Goal: Transaction & Acquisition: Book appointment/travel/reservation

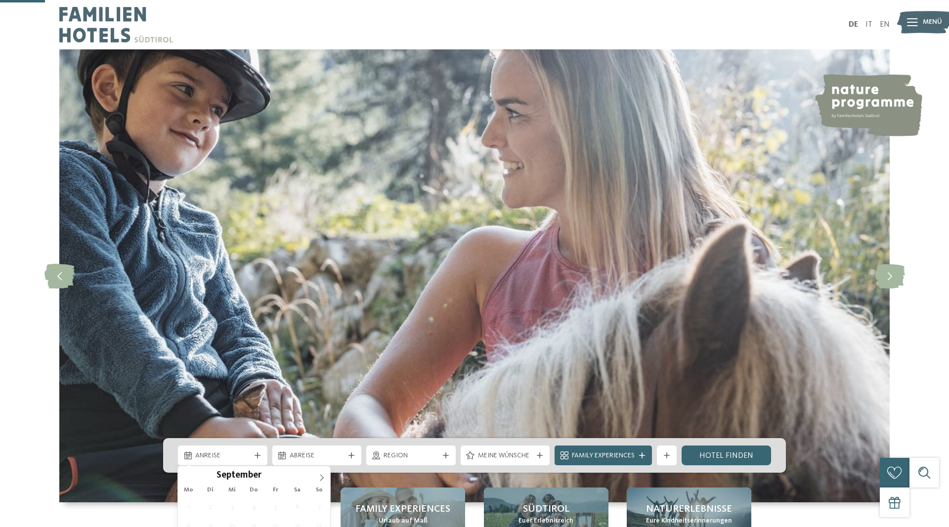
scroll to position [202, 0]
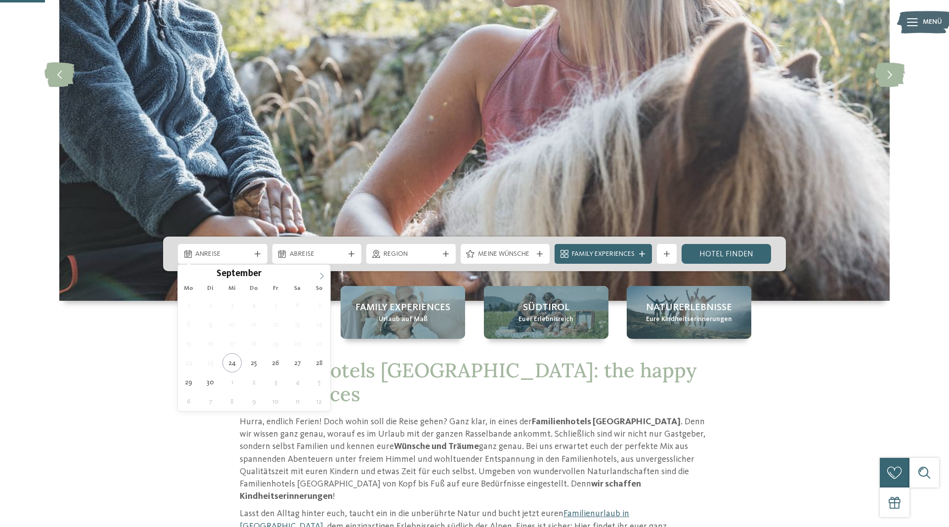
click at [323, 274] on icon at bounding box center [321, 276] width 7 height 7
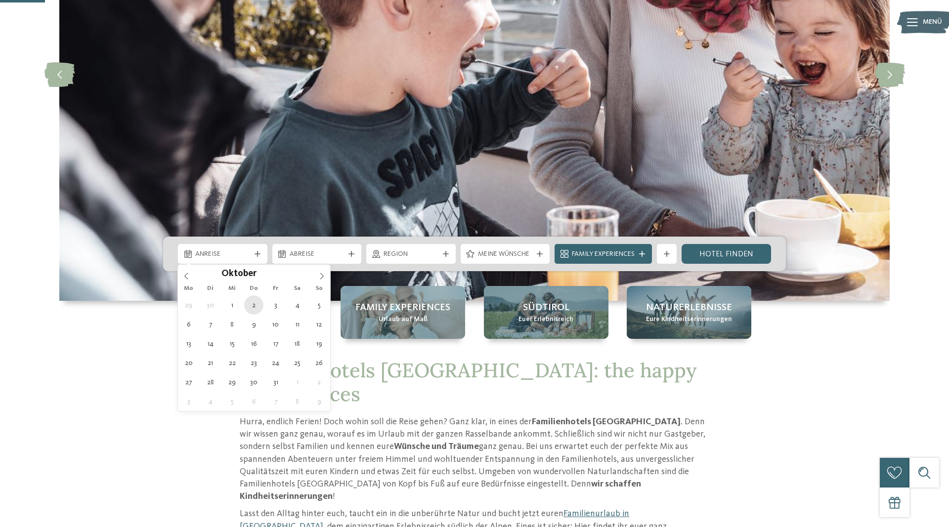
type div "02.10.2025"
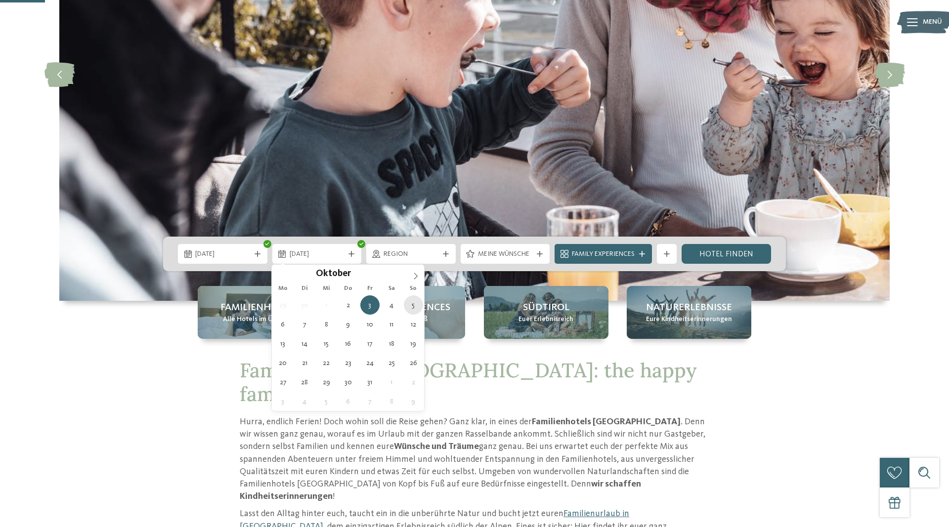
type div "05.10.2025"
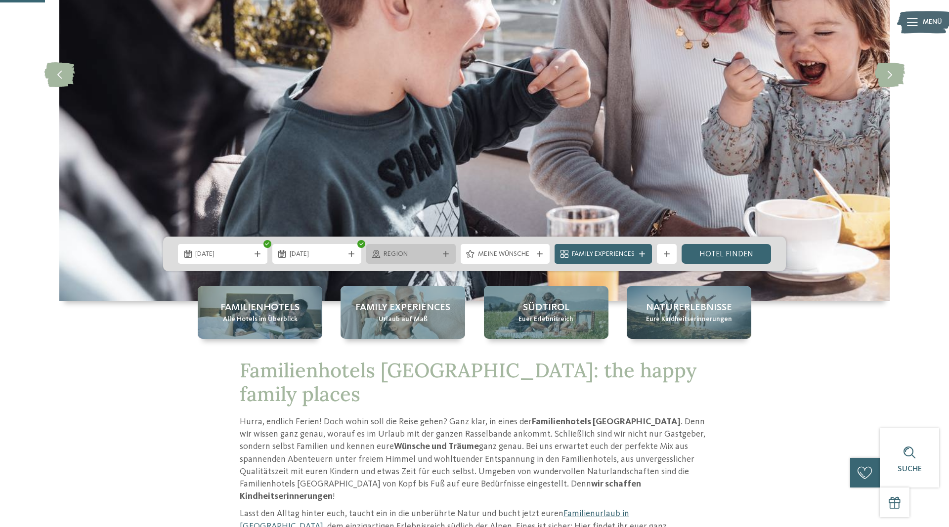
click at [444, 258] on div "Region" at bounding box center [410, 254] width 89 height 20
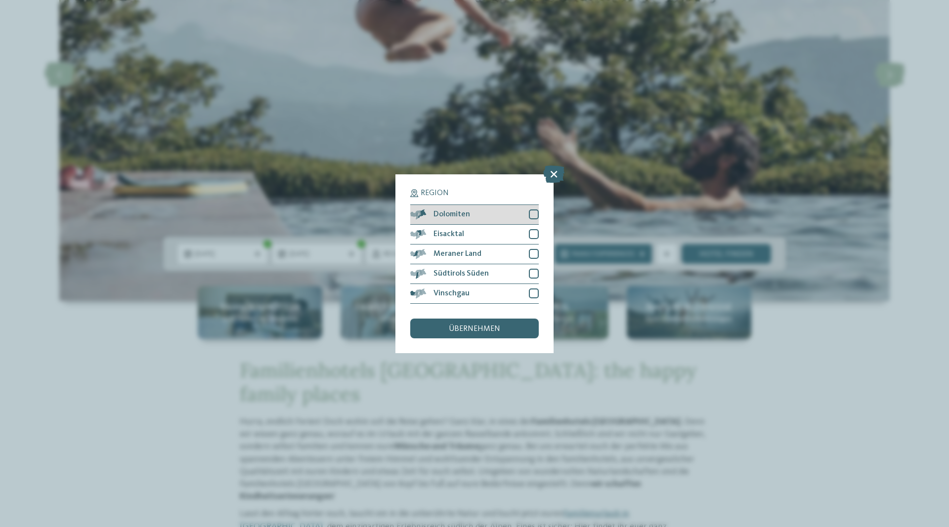
click at [532, 214] on div at bounding box center [534, 214] width 10 height 10
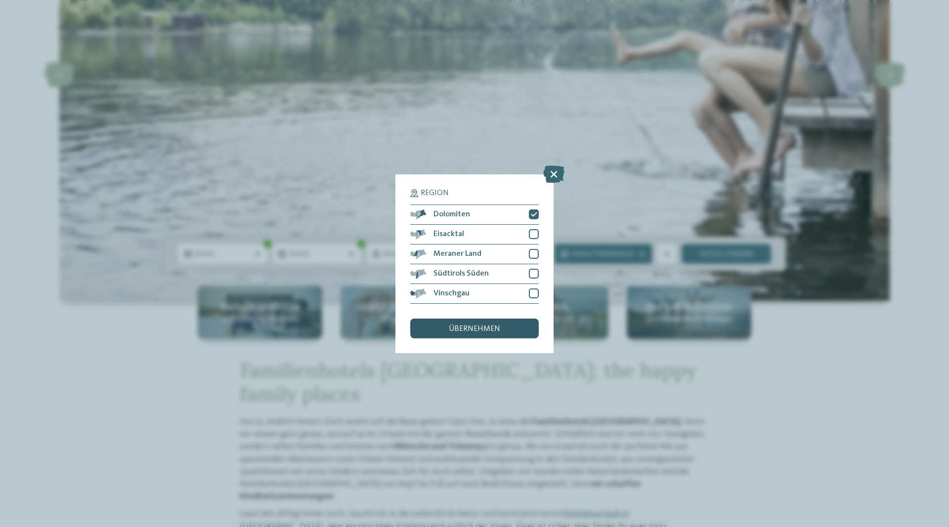
click at [495, 320] on div "übernehmen" at bounding box center [474, 329] width 128 height 20
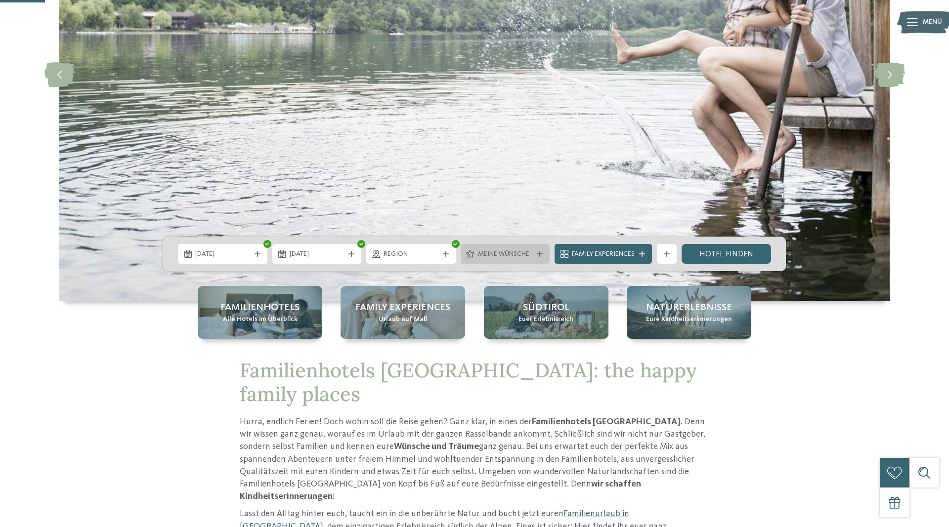
click at [523, 250] on span "Meine Wünsche" at bounding box center [505, 254] width 55 height 10
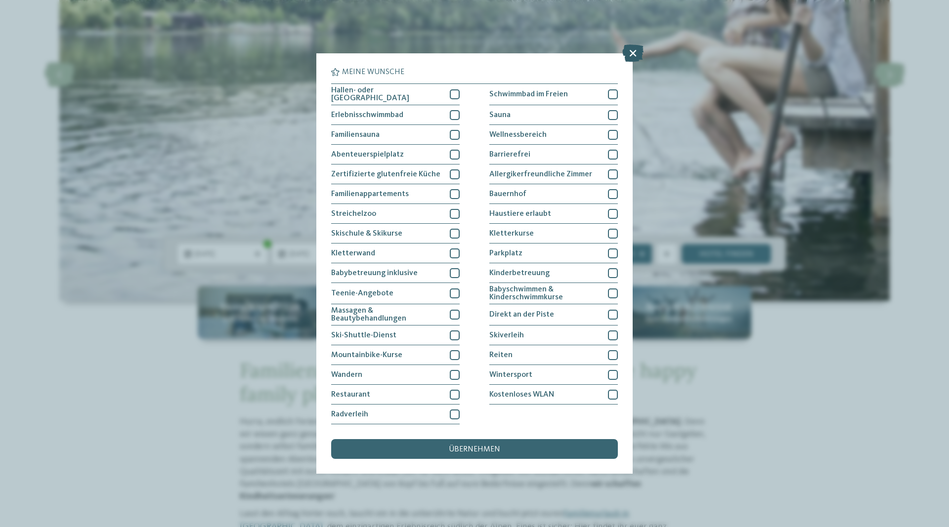
click at [630, 53] on icon at bounding box center [632, 52] width 21 height 17
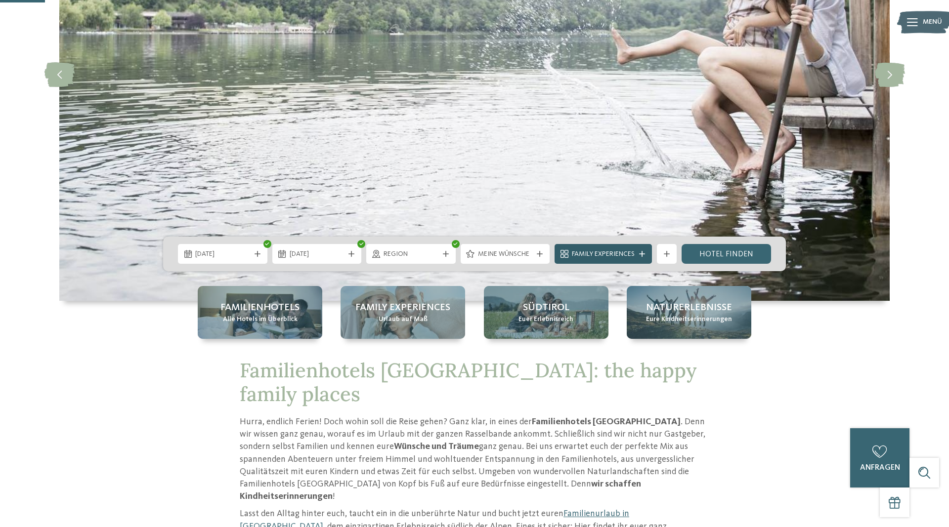
click at [642, 256] on icon at bounding box center [642, 254] width 6 height 6
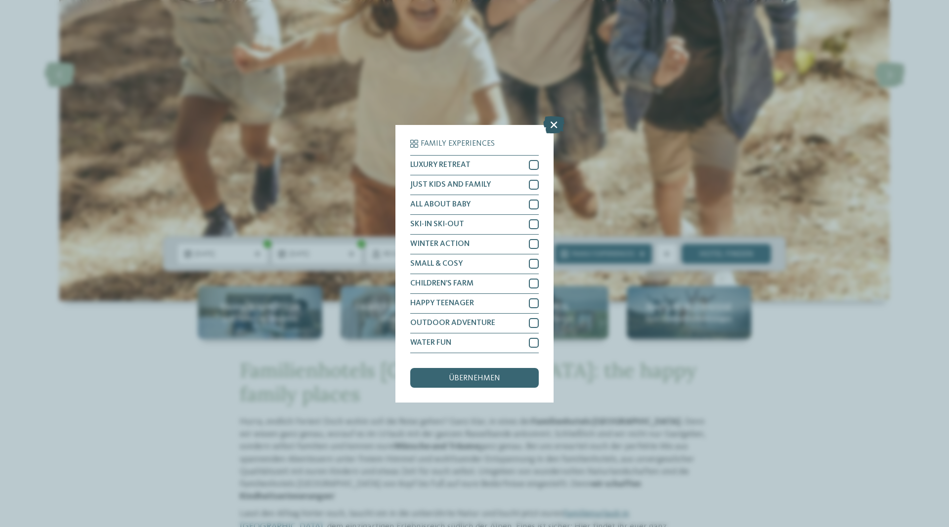
click at [558, 129] on icon at bounding box center [553, 124] width 21 height 17
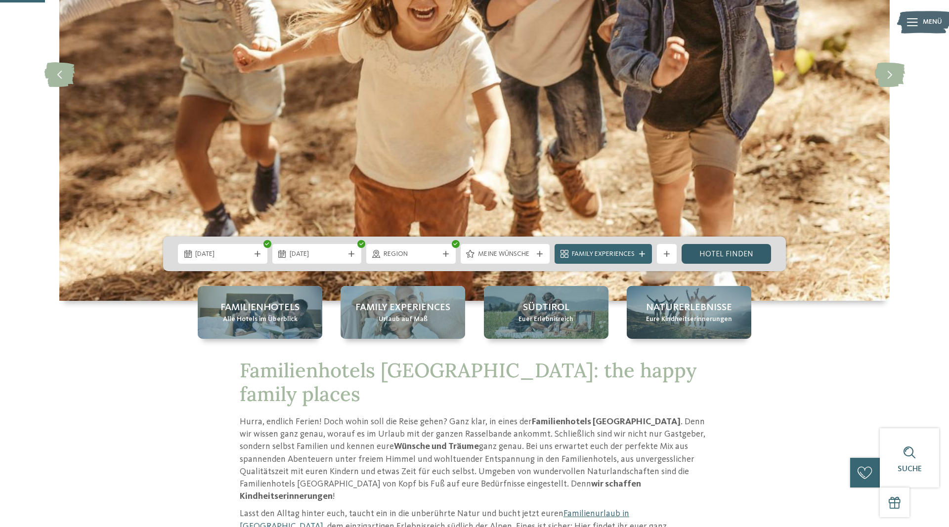
click at [723, 256] on link "Hotel finden" at bounding box center [725, 254] width 89 height 20
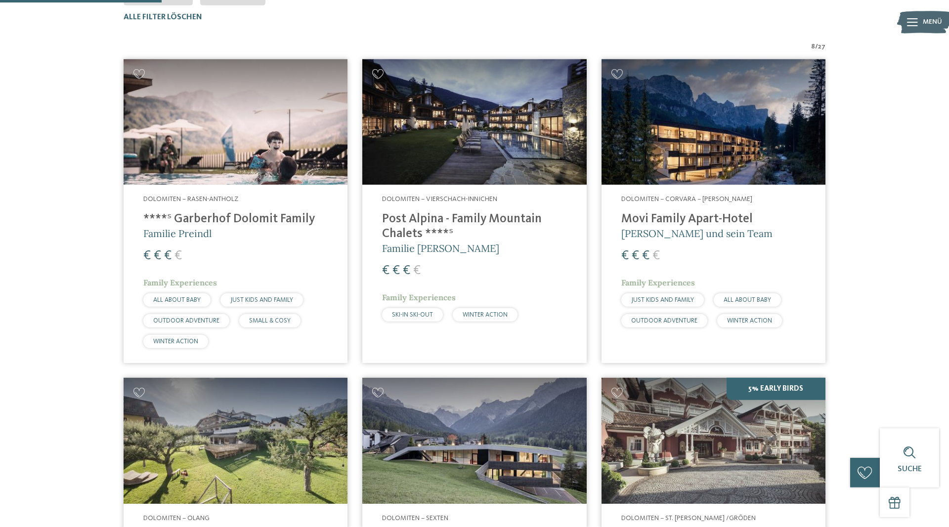
scroll to position [172, 0]
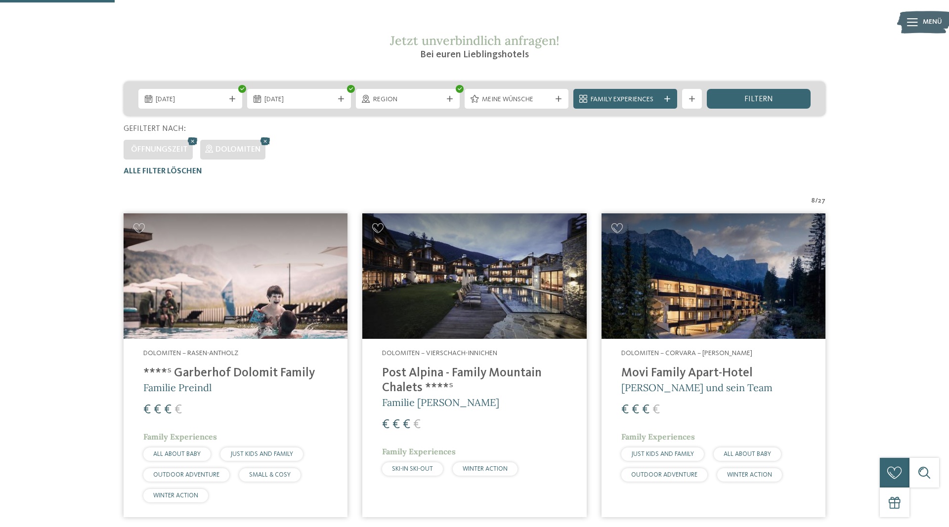
click at [678, 283] on img at bounding box center [713, 276] width 224 height 126
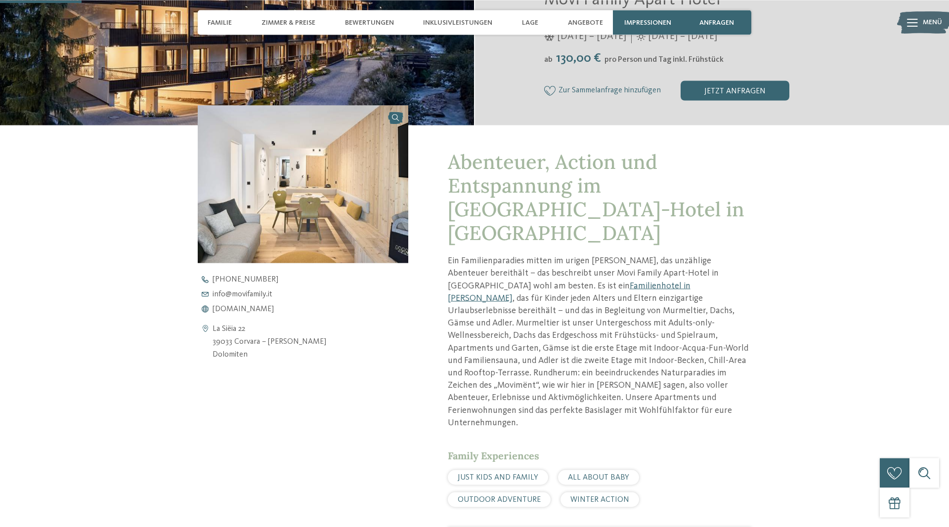
scroll to position [302, 0]
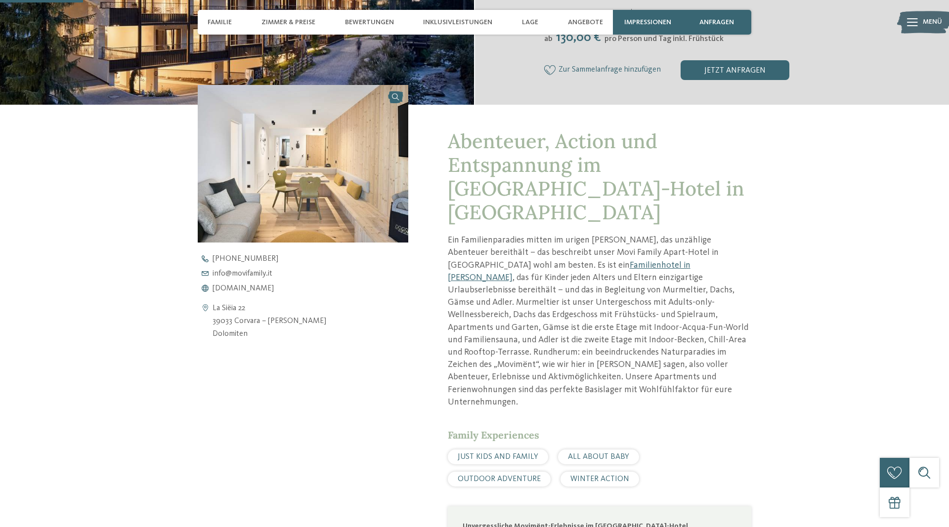
drag, startPoint x: 213, startPoint y: 321, endPoint x: 299, endPoint y: 318, distance: 86.5
click at [299, 318] on div "La Siëia 22 39033 Corvara – Alta Badia Dolomiten" at bounding box center [303, 321] width 210 height 38
copy address "39033 Corvara – Alta Badia"
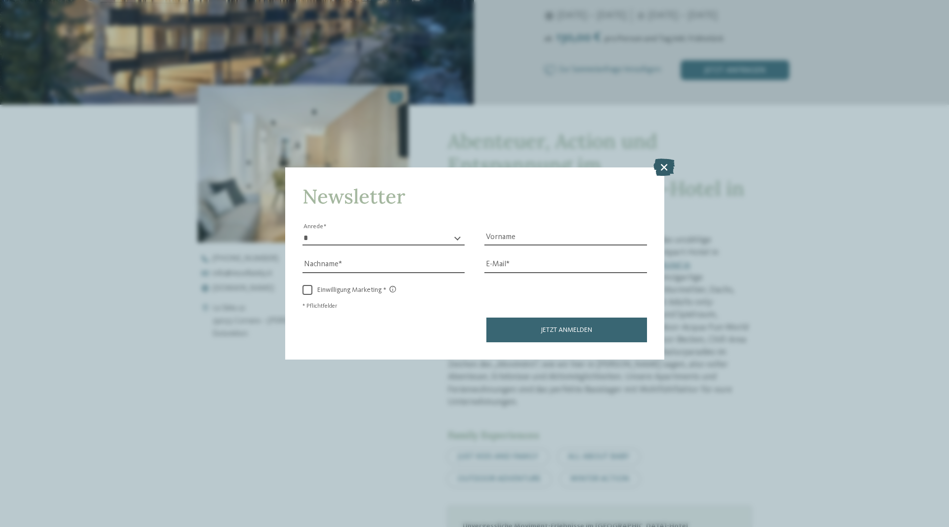
click at [660, 167] on icon at bounding box center [663, 167] width 21 height 17
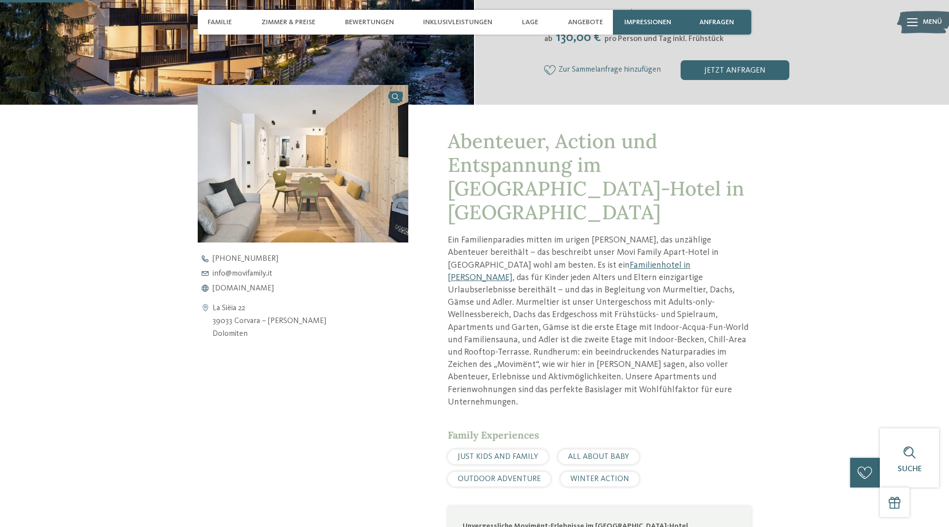
copy address "39033 Corvara – Alta Badia"
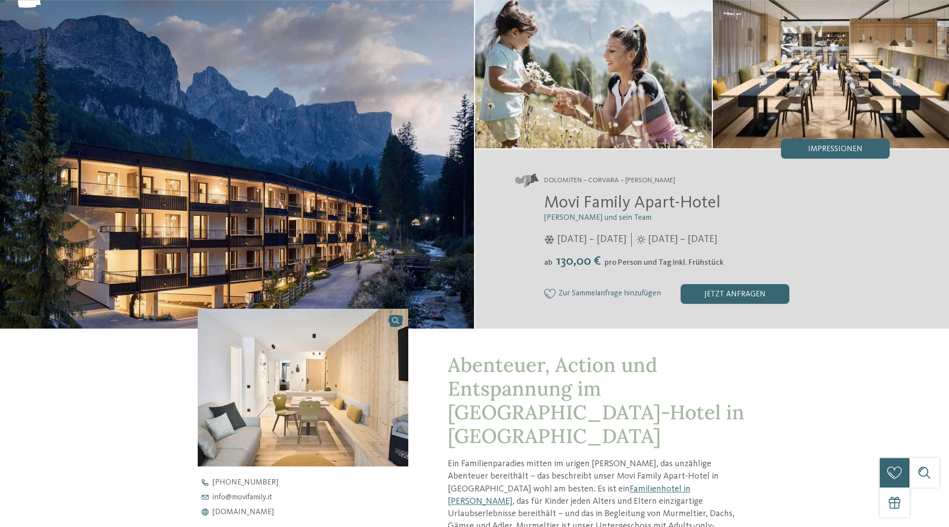
scroll to position [0, 0]
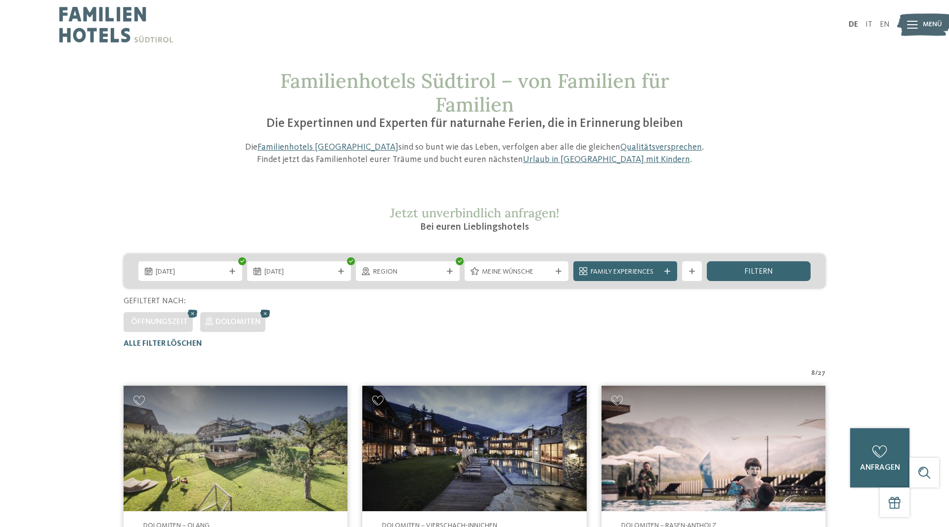
click at [264, 313] on icon at bounding box center [265, 313] width 15 height 13
click at [545, 272] on span "Meine Wünsche" at bounding box center [516, 272] width 69 height 10
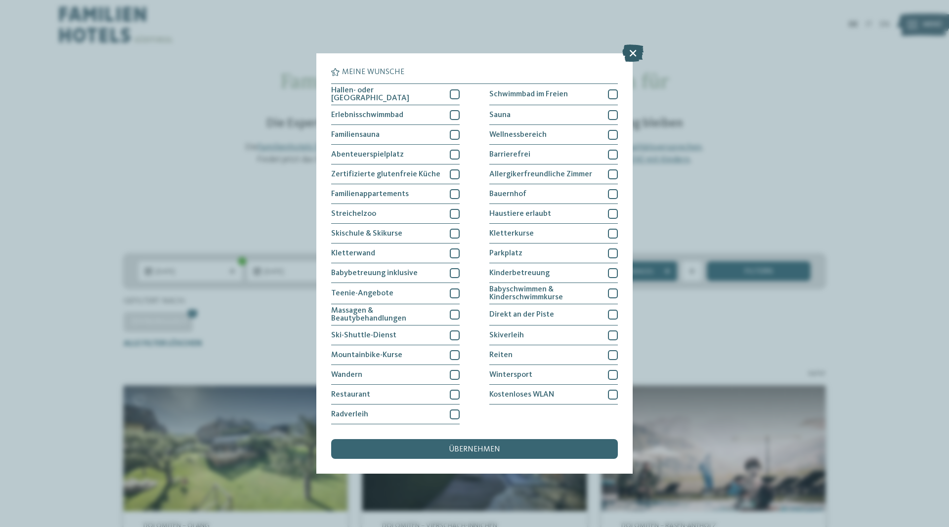
click at [637, 49] on icon at bounding box center [632, 52] width 21 height 17
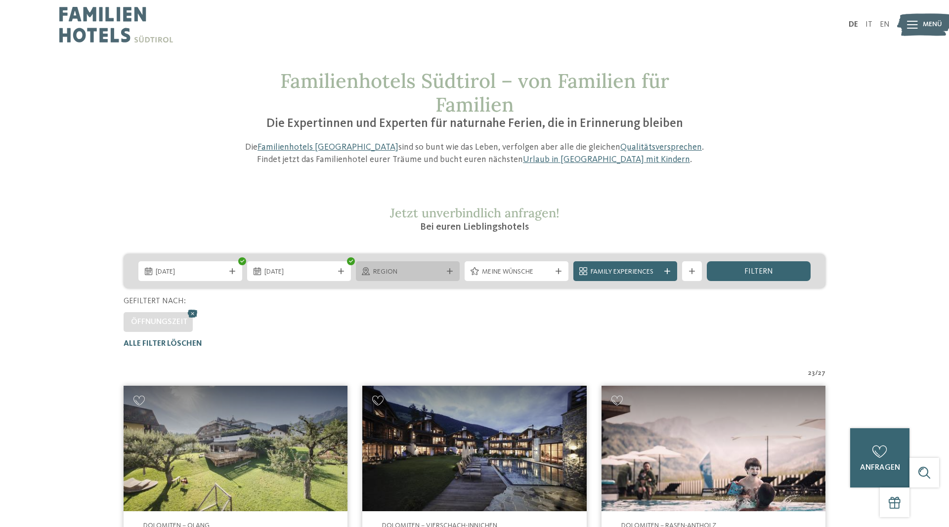
click at [454, 270] on div at bounding box center [450, 271] width 10 height 6
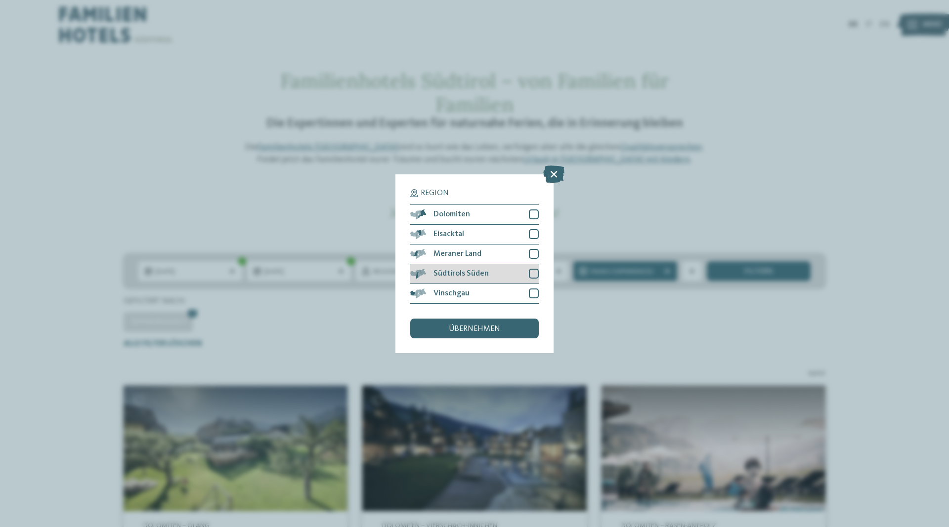
click at [531, 274] on div at bounding box center [534, 274] width 10 height 10
click at [475, 332] on span "übernehmen" at bounding box center [474, 329] width 51 height 8
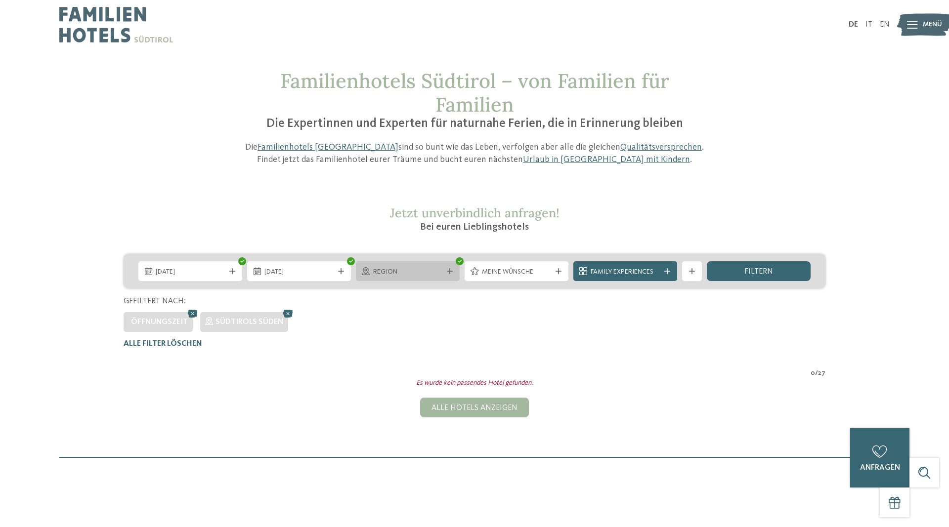
click at [449, 274] on icon at bounding box center [450, 271] width 6 height 6
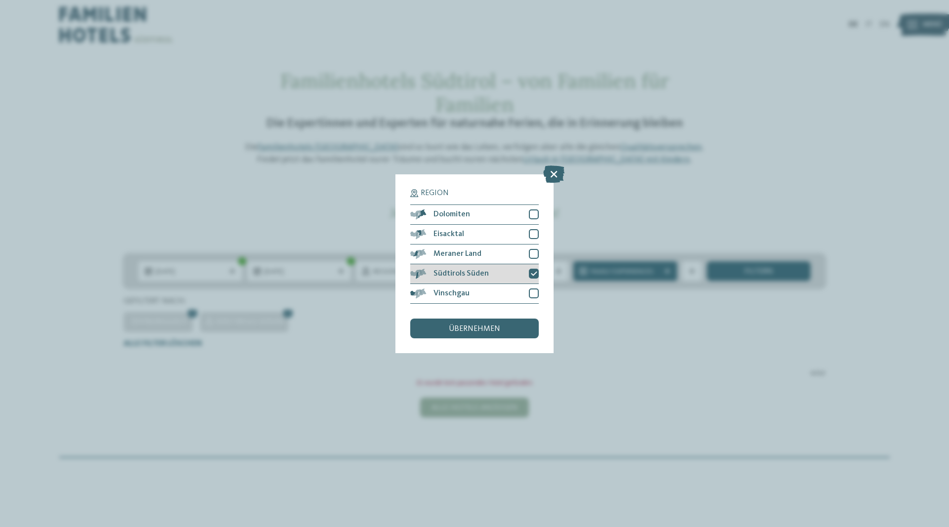
click at [531, 276] on icon at bounding box center [534, 274] width 6 height 6
click at [533, 255] on div at bounding box center [534, 254] width 10 height 10
click at [476, 324] on div "übernehmen" at bounding box center [474, 329] width 128 height 20
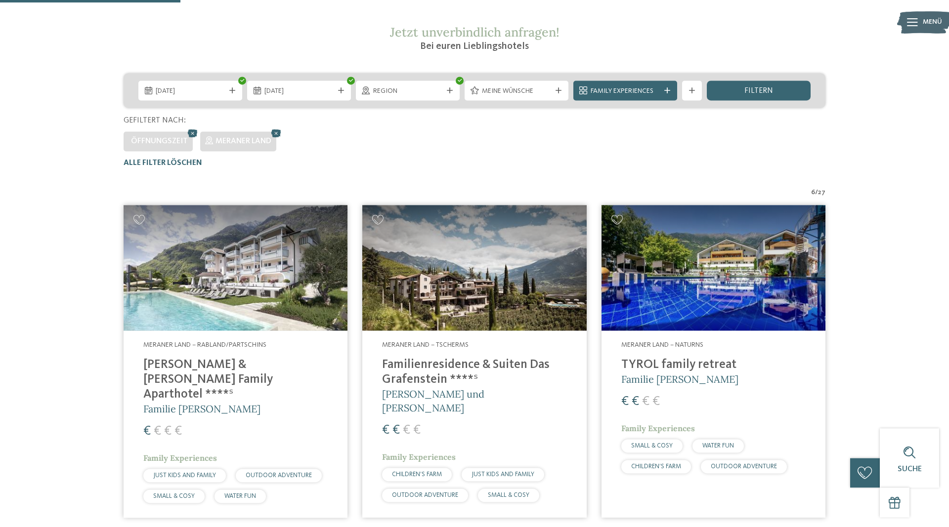
scroll to position [172, 0]
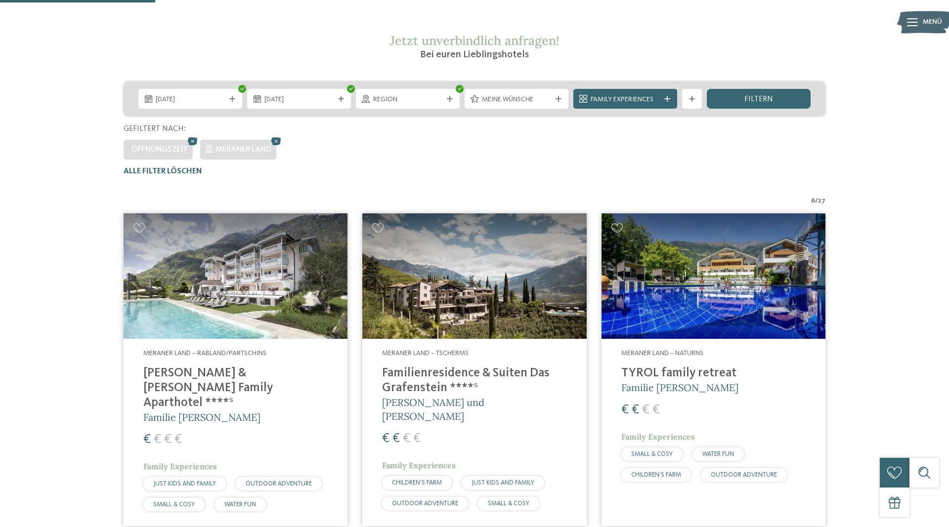
click at [470, 271] on img at bounding box center [474, 276] width 224 height 126
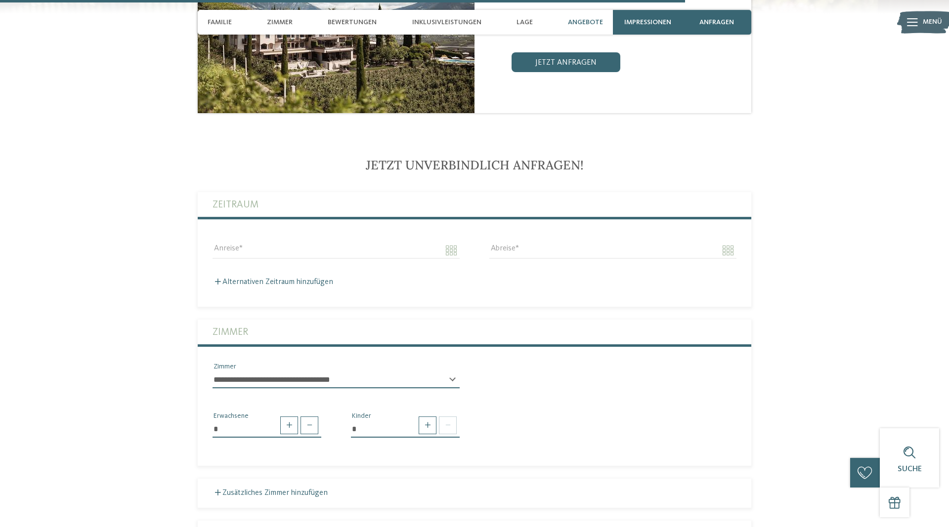
scroll to position [2268, 0]
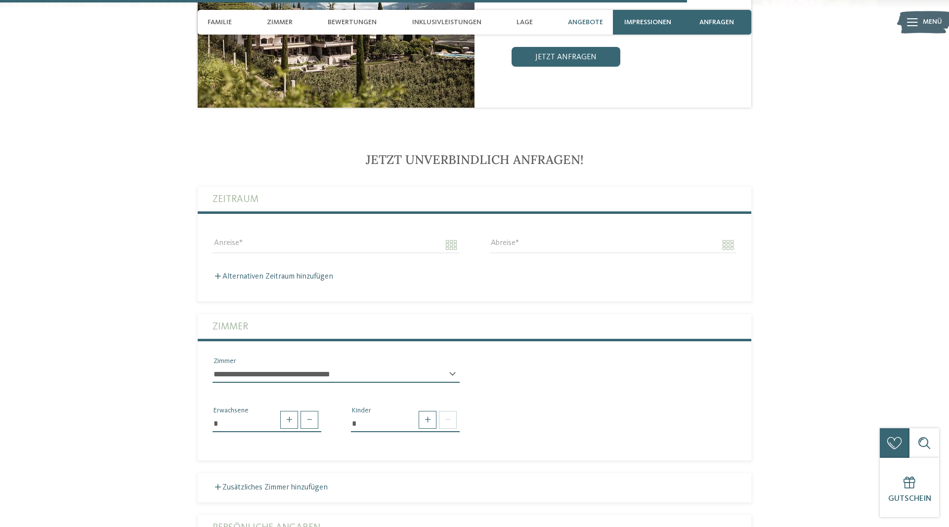
click at [212, 366] on select "**********" at bounding box center [335, 374] width 247 height 17
click option "**********" at bounding box center [0, 0] width 0 height 0
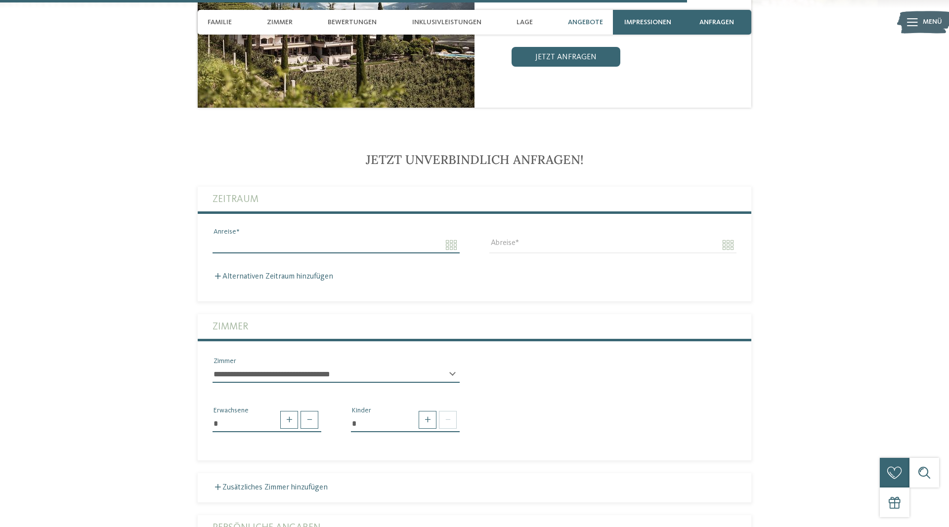
click at [245, 237] on input "Anreise" at bounding box center [335, 245] width 247 height 17
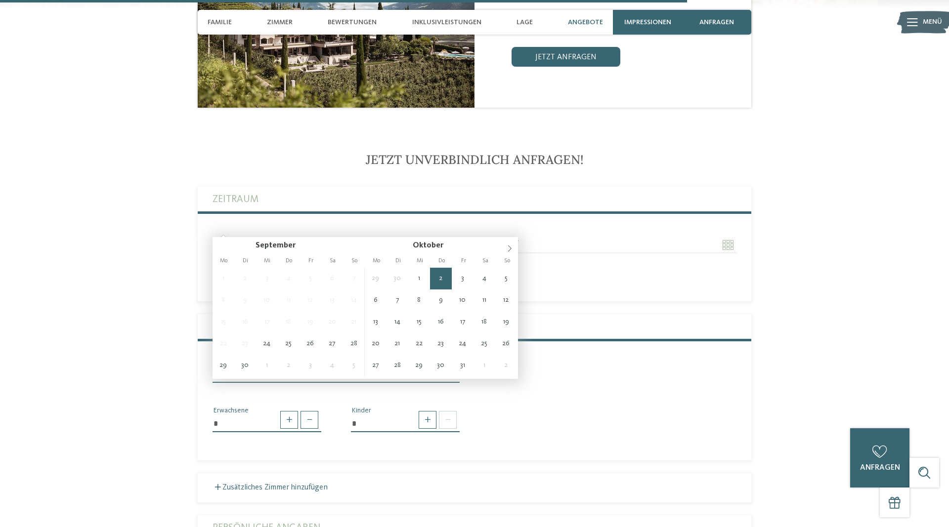
type input "**********"
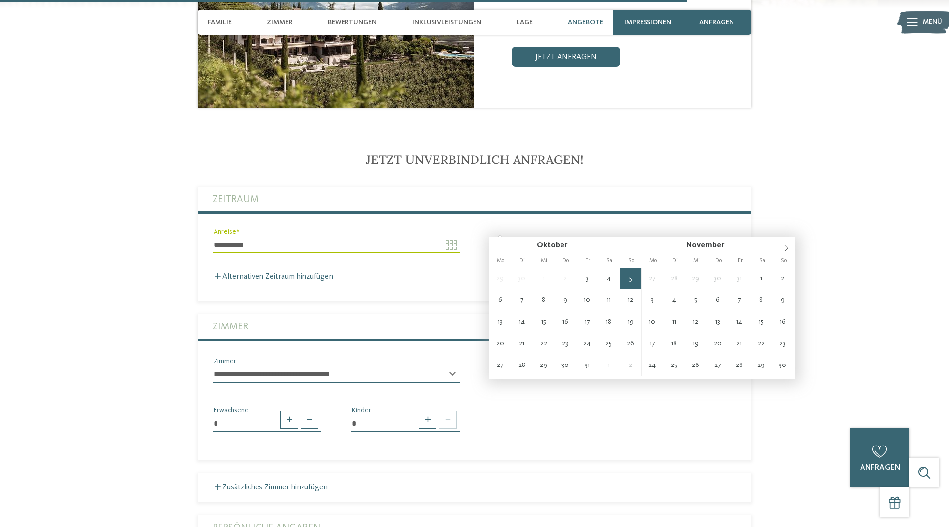
type input "**********"
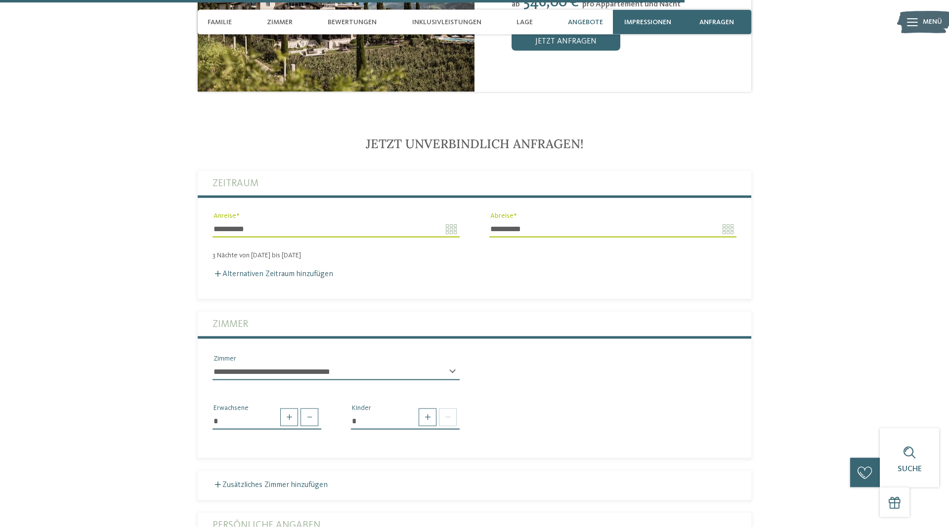
scroll to position [2368, 0]
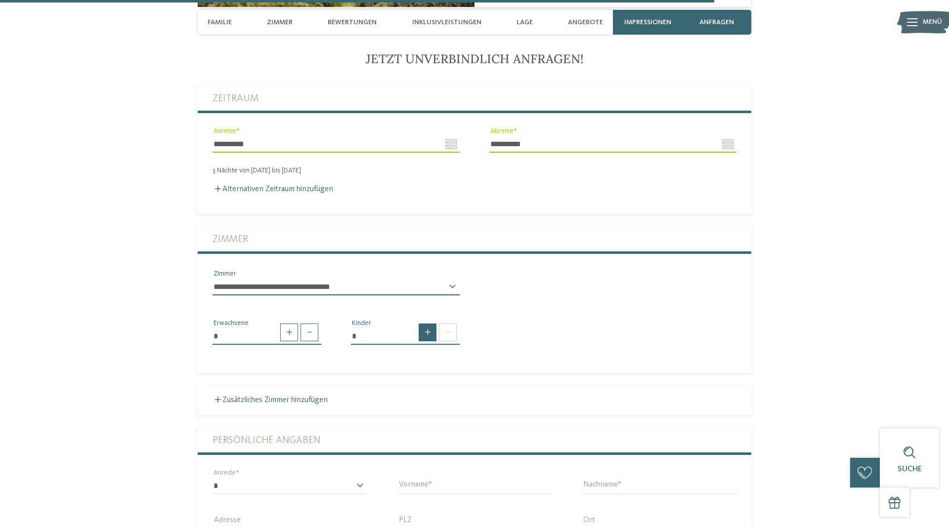
click at [429, 324] on span at bounding box center [427, 333] width 18 height 18
type input "*"
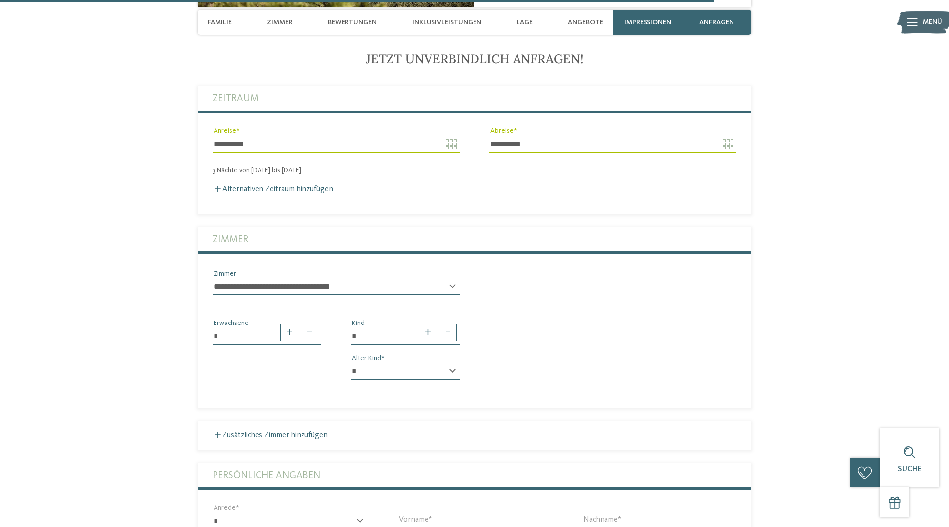
click at [351, 363] on select "* * * * * * * * * * * ** ** ** ** ** ** ** **" at bounding box center [405, 371] width 109 height 17
select select "*"
click option "*" at bounding box center [0, 0] width 0 height 0
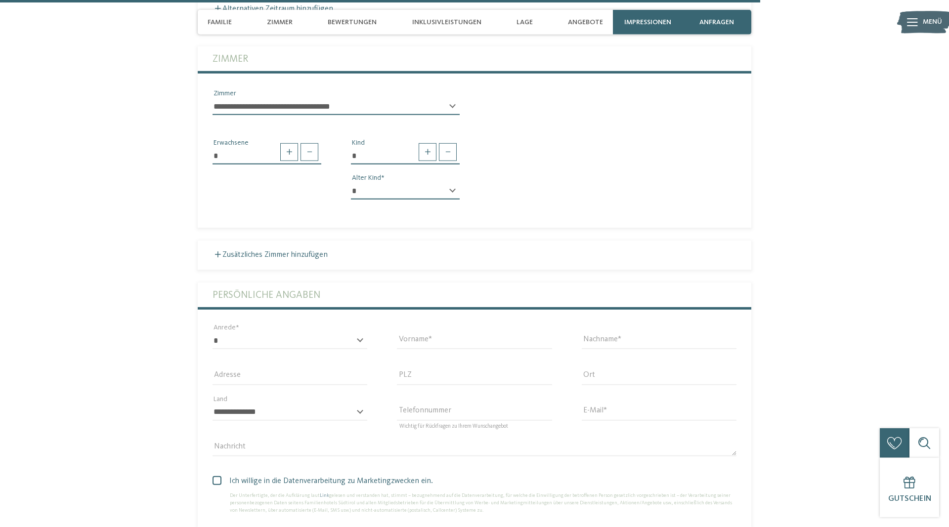
scroll to position [2570, 0]
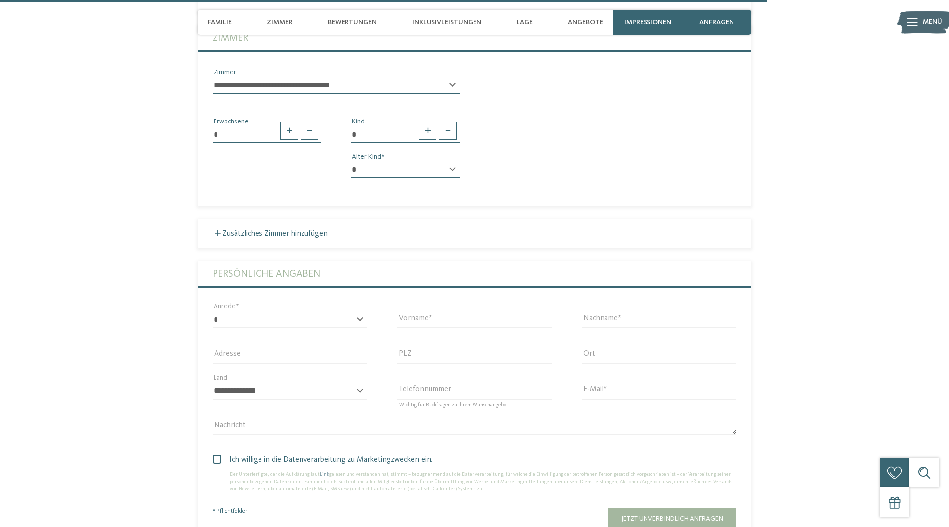
click at [359, 311] on div "* **** **** ******* ****** Anrede" at bounding box center [289, 324] width 155 height 26
click at [212, 311] on select "* **** **** ******* ******" at bounding box center [289, 319] width 155 height 17
select select "*"
click option "****" at bounding box center [0, 0] width 0 height 0
click at [421, 311] on input "Vorname" at bounding box center [474, 319] width 155 height 17
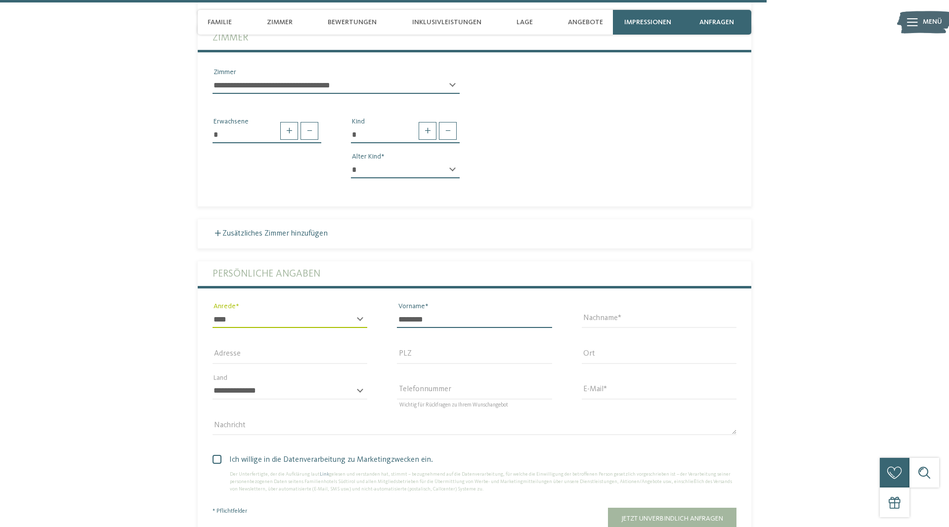
type input "********"
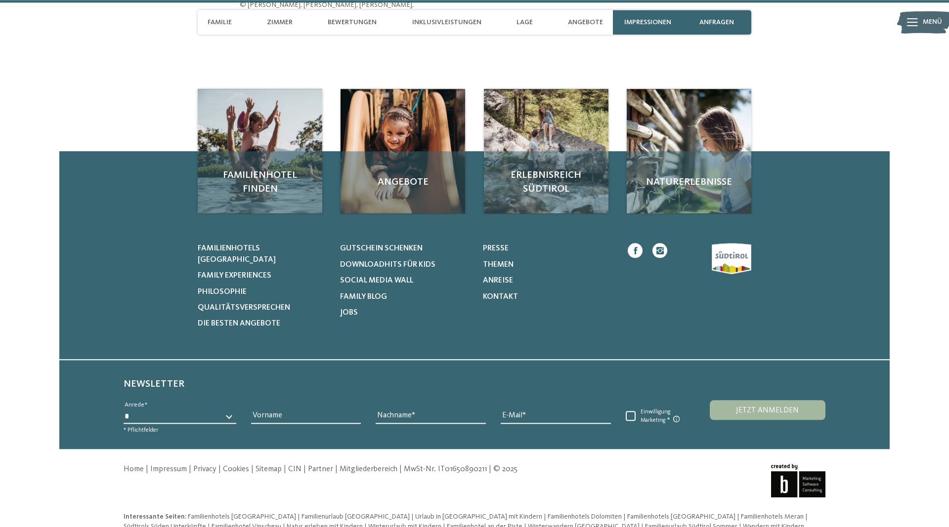
scroll to position [3181, 0]
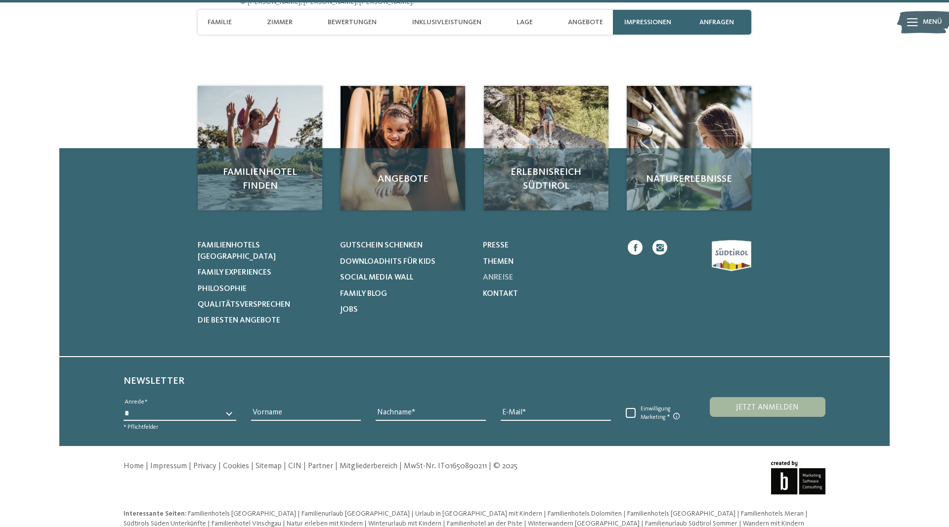
type input "******"
click at [505, 274] on span "Anreise" at bounding box center [498, 278] width 30 height 8
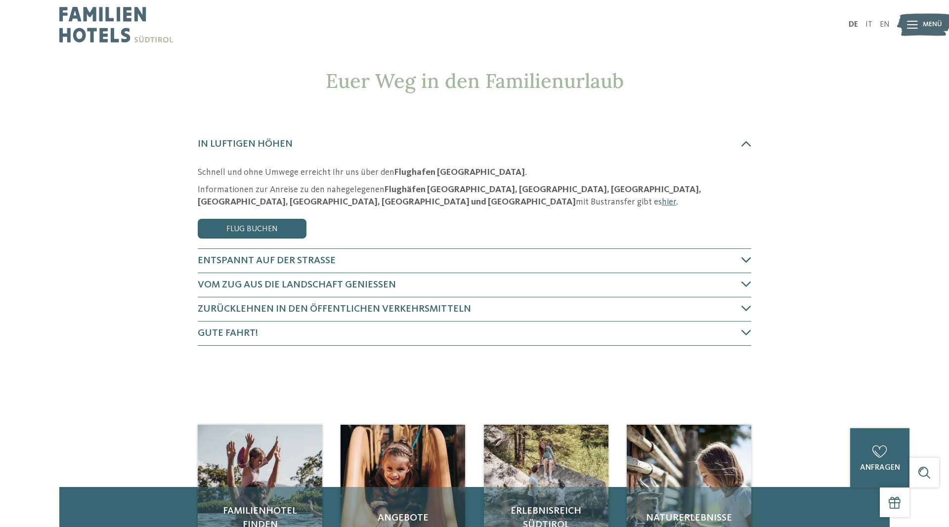
click at [285, 258] on span "Entspannt auf der Straße" at bounding box center [267, 261] width 138 height 10
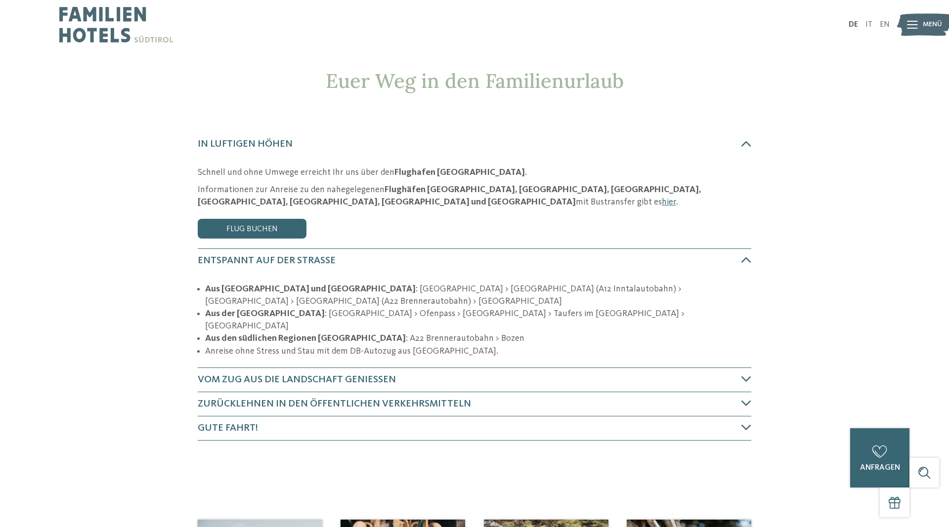
click at [83, 17] on img at bounding box center [116, 24] width 114 height 49
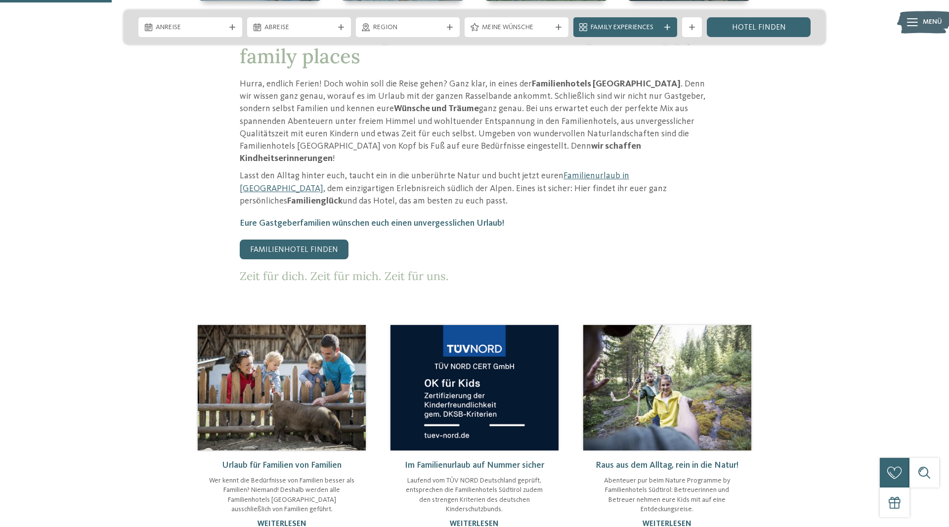
scroll to position [605, 0]
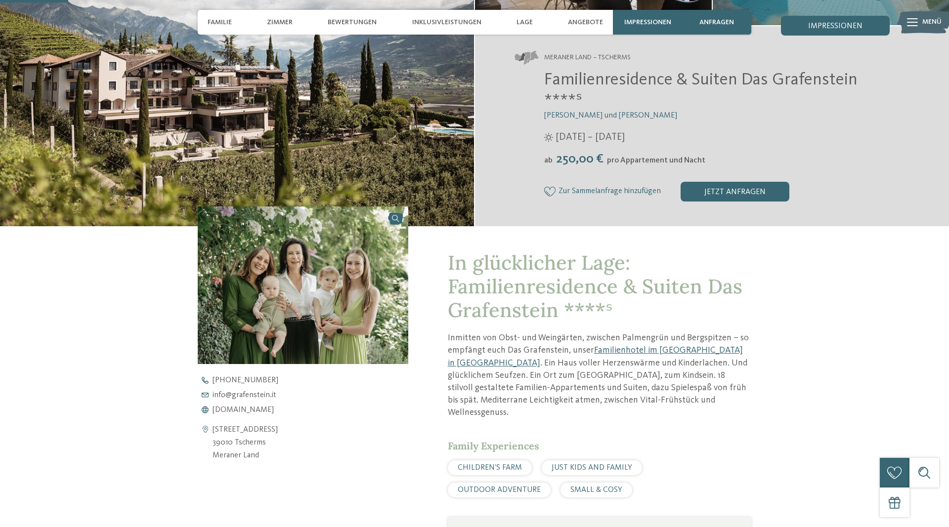
scroll to position [252, 0]
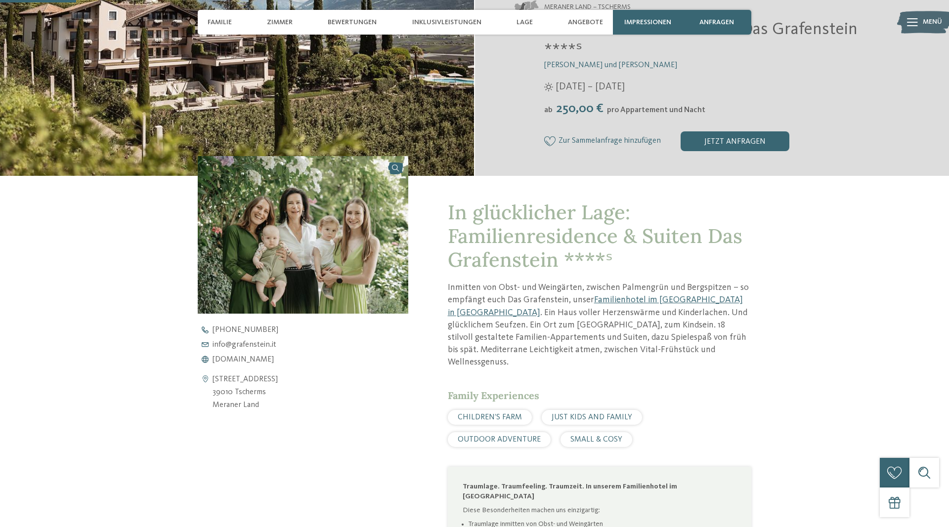
drag, startPoint x: 213, startPoint y: 379, endPoint x: 280, endPoint y: 395, distance: 68.5
click at [280, 395] on div "[STREET_ADDRESS] 39010 Tscherms [GEOGRAPHIC_DATA]" at bounding box center [303, 392] width 210 height 38
copy address "[STREET_ADDRESS]"
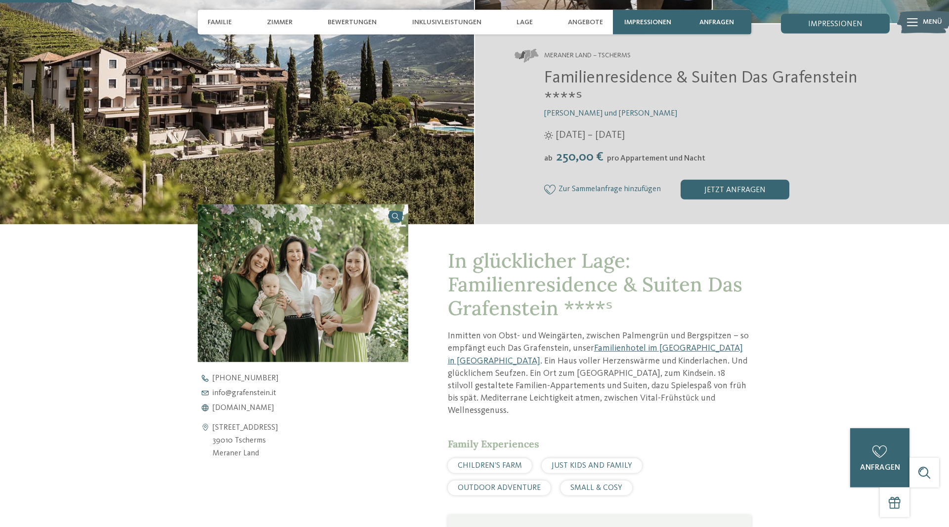
scroll to position [151, 0]
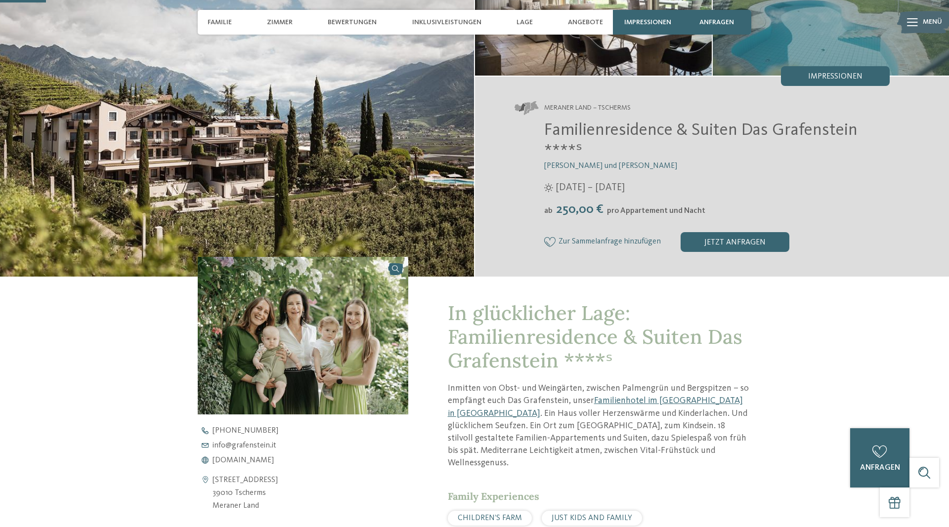
click at [345, 324] on img at bounding box center [303, 336] width 210 height 158
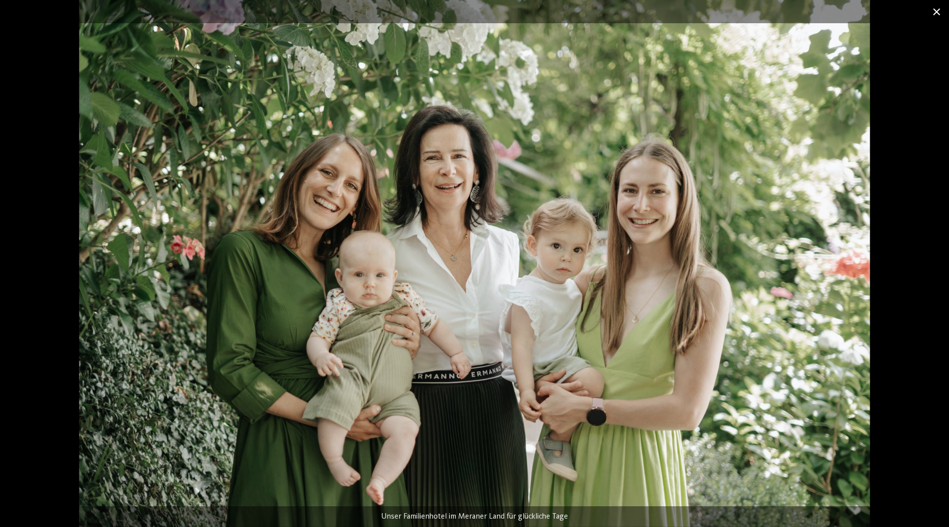
click at [937, 14] on span at bounding box center [936, 11] width 25 height 23
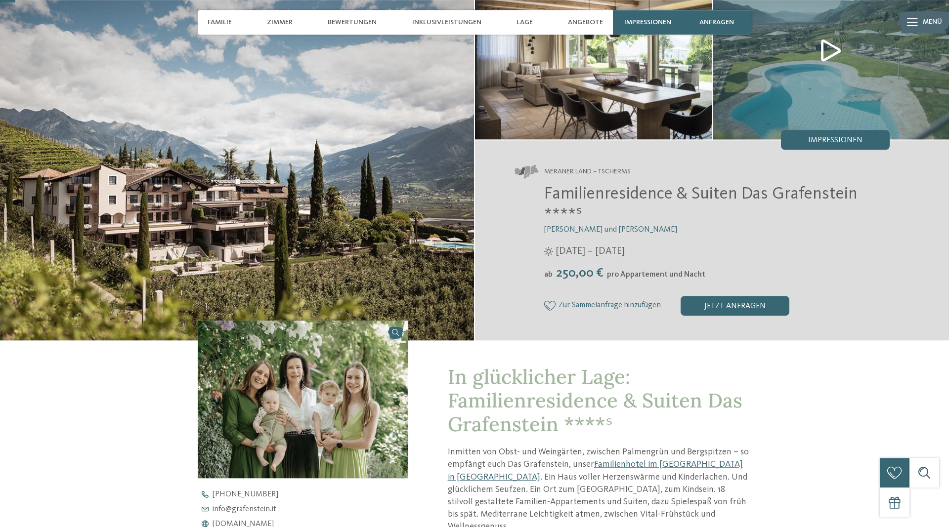
scroll to position [50, 0]
